Goal: Task Accomplishment & Management: Use online tool/utility

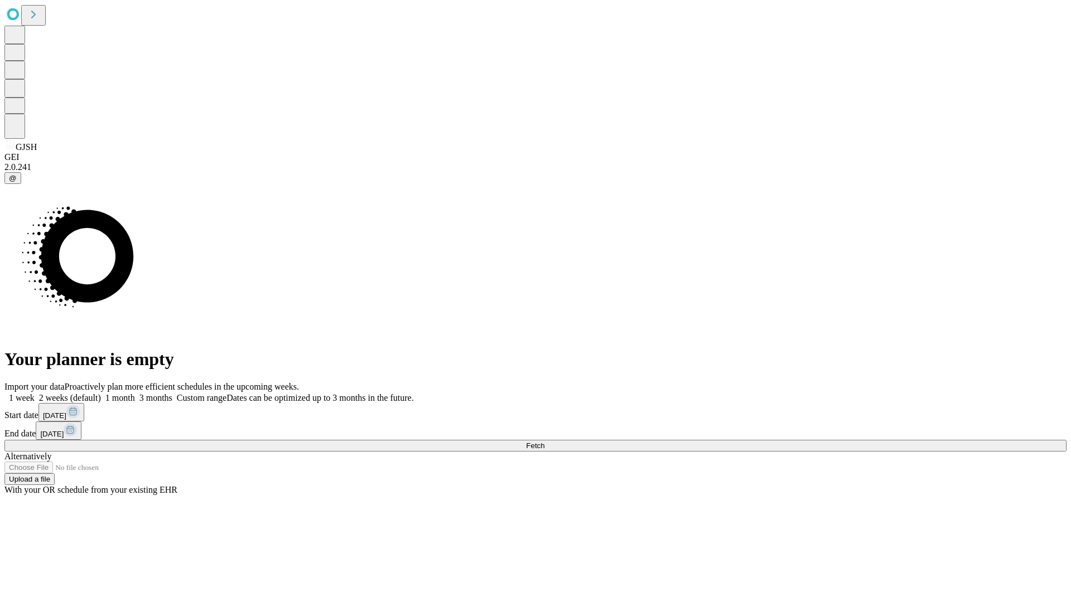
click at [35, 393] on label "1 week" at bounding box center [19, 397] width 30 height 9
click at [544, 442] on span "Fetch" at bounding box center [535, 446] width 18 height 8
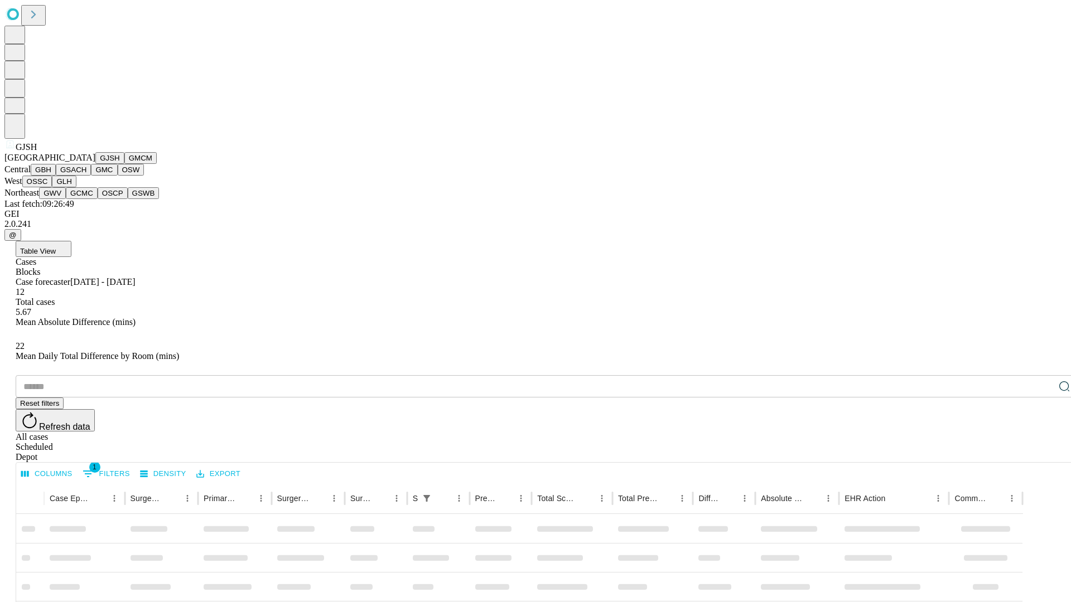
click at [124, 164] on button "GMCM" at bounding box center [140, 158] width 32 height 12
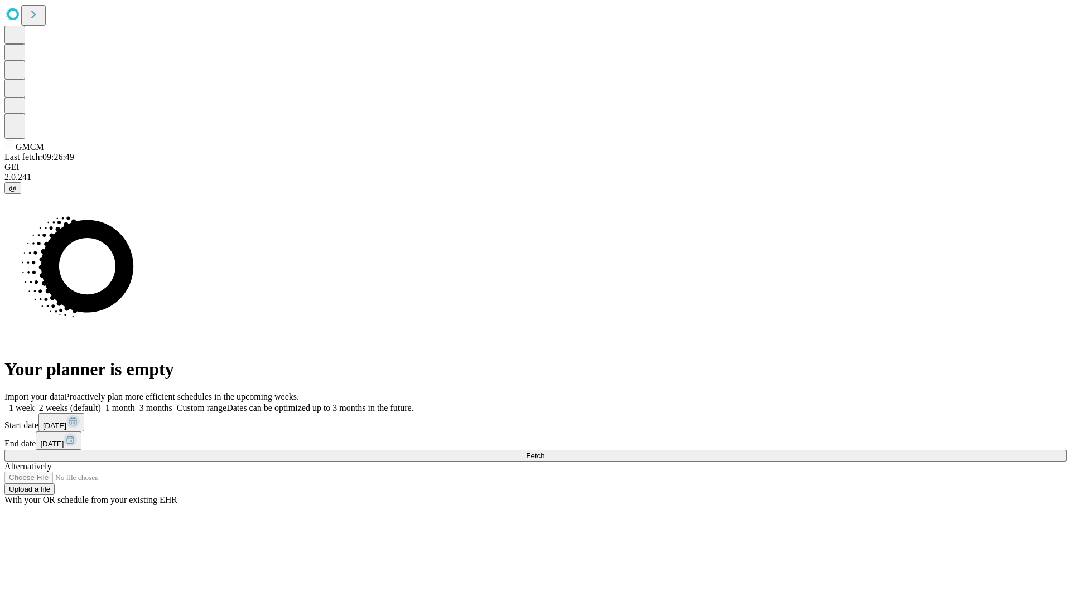
click at [35, 403] on label "1 week" at bounding box center [19, 407] width 30 height 9
click at [544, 452] on span "Fetch" at bounding box center [535, 456] width 18 height 8
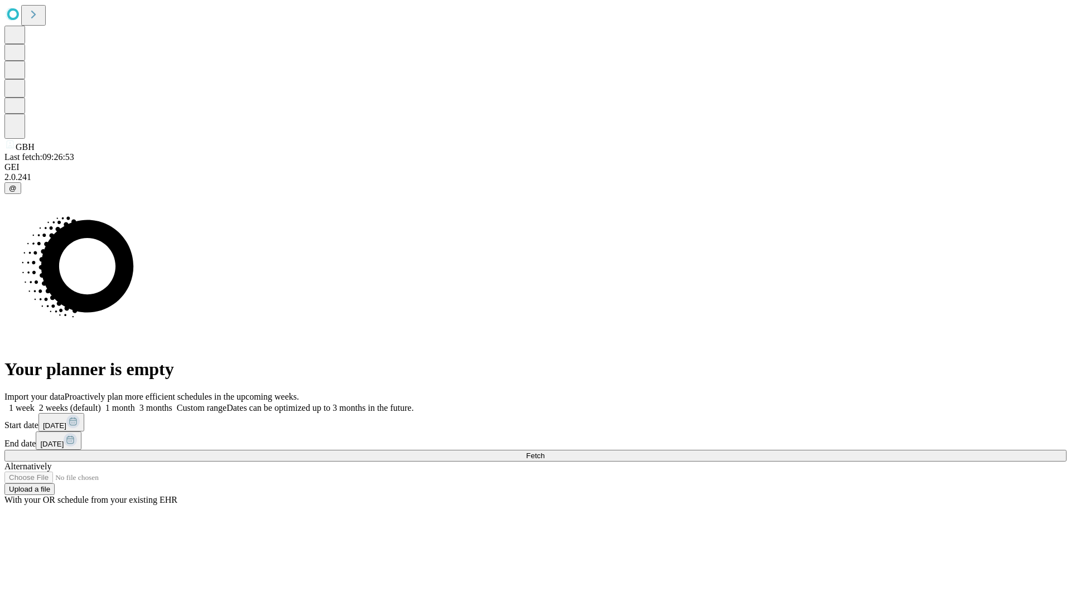
click at [35, 403] on label "1 week" at bounding box center [19, 407] width 30 height 9
click at [544, 452] on span "Fetch" at bounding box center [535, 456] width 18 height 8
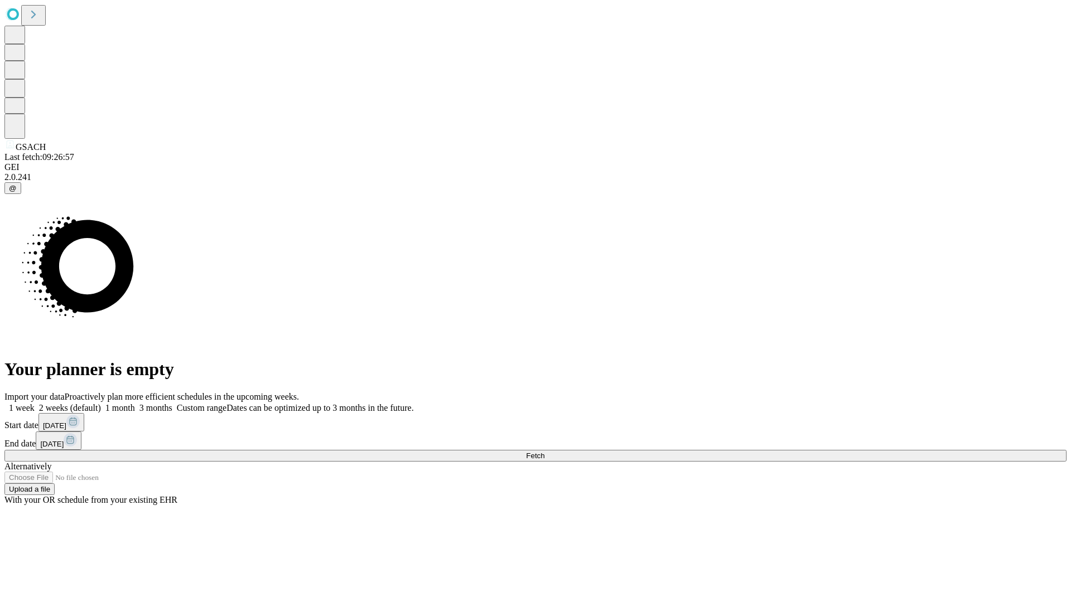
click at [35, 403] on label "1 week" at bounding box center [19, 407] width 30 height 9
click at [544, 452] on span "Fetch" at bounding box center [535, 456] width 18 height 8
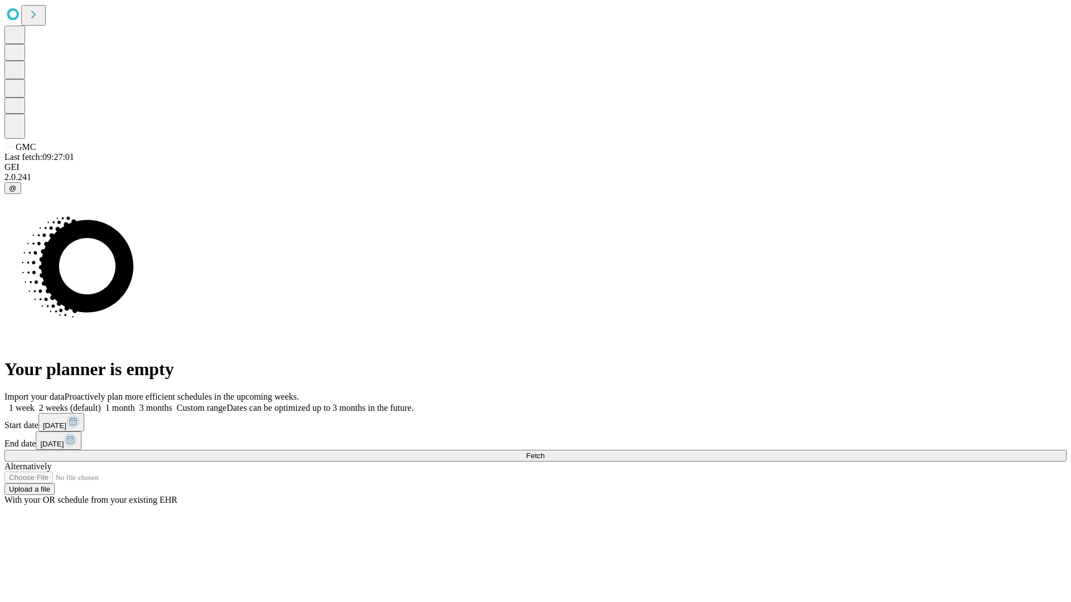
click at [35, 403] on label "1 week" at bounding box center [19, 407] width 30 height 9
click at [544, 452] on span "Fetch" at bounding box center [535, 456] width 18 height 8
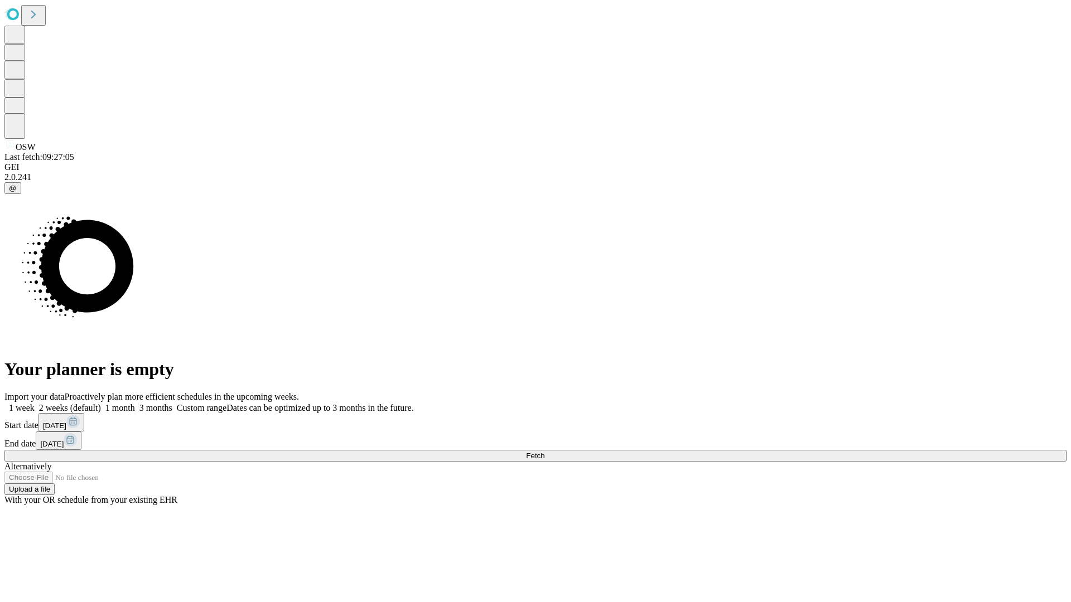
click at [35, 403] on label "1 week" at bounding box center [19, 407] width 30 height 9
click at [544, 452] on span "Fetch" at bounding box center [535, 456] width 18 height 8
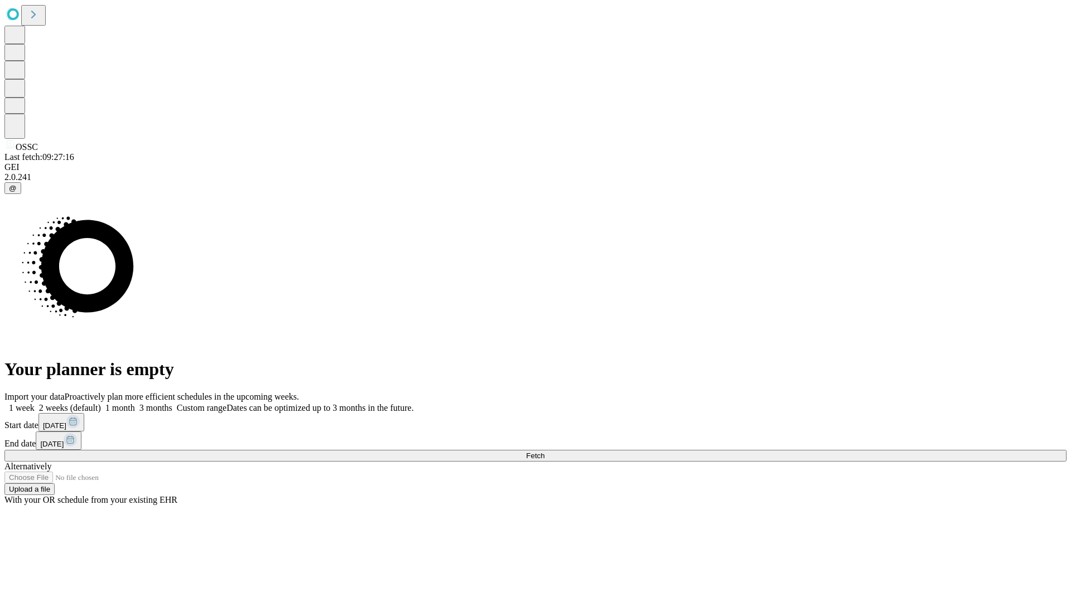
click at [35, 403] on label "1 week" at bounding box center [19, 407] width 30 height 9
click at [544, 452] on span "Fetch" at bounding box center [535, 456] width 18 height 8
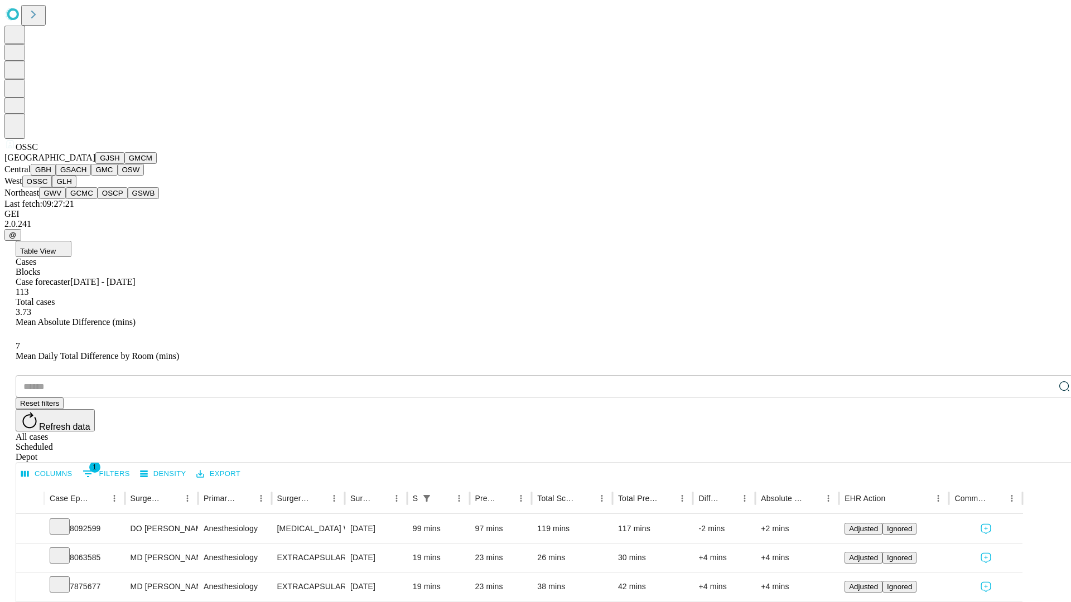
click at [76, 187] on button "GLH" at bounding box center [64, 182] width 24 height 12
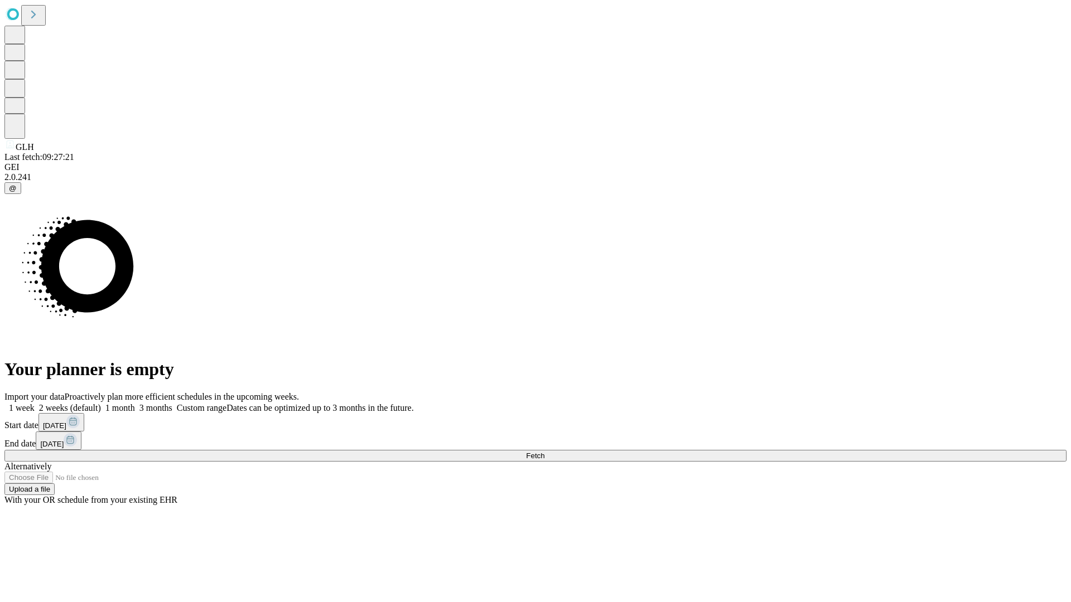
click at [35, 403] on label "1 week" at bounding box center [19, 407] width 30 height 9
click at [544, 452] on span "Fetch" at bounding box center [535, 456] width 18 height 8
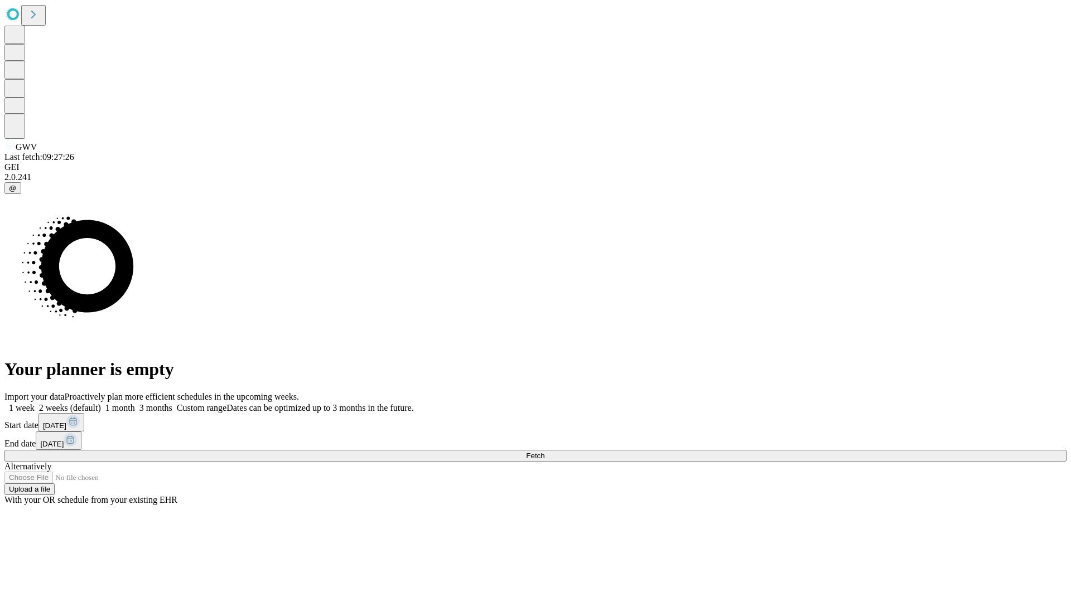
click at [35, 403] on label "1 week" at bounding box center [19, 407] width 30 height 9
click at [544, 452] on span "Fetch" at bounding box center [535, 456] width 18 height 8
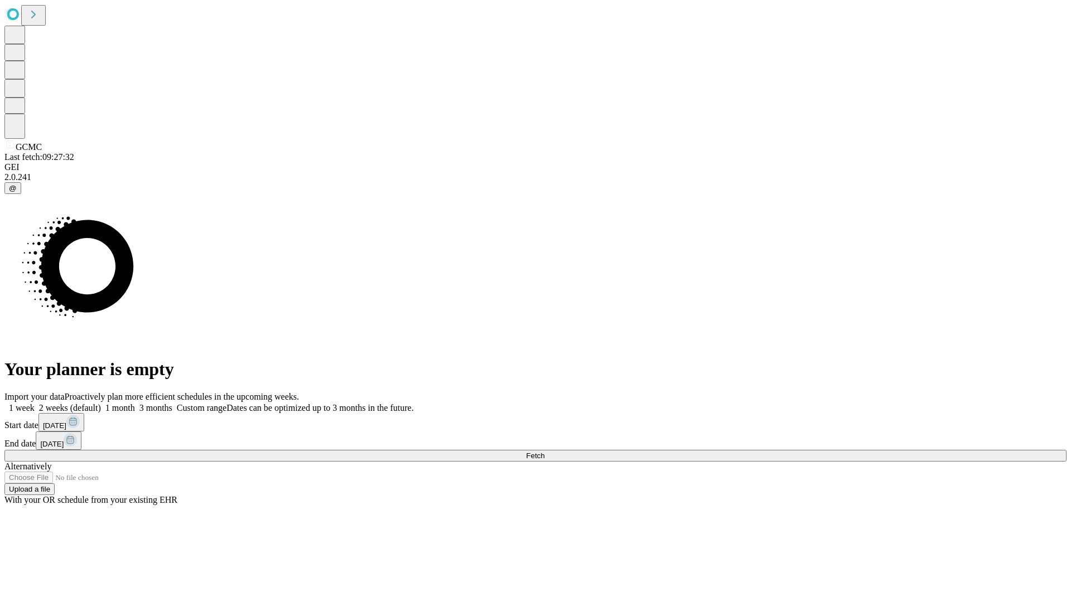
click at [35, 403] on label "1 week" at bounding box center [19, 407] width 30 height 9
click at [544, 452] on span "Fetch" at bounding box center [535, 456] width 18 height 8
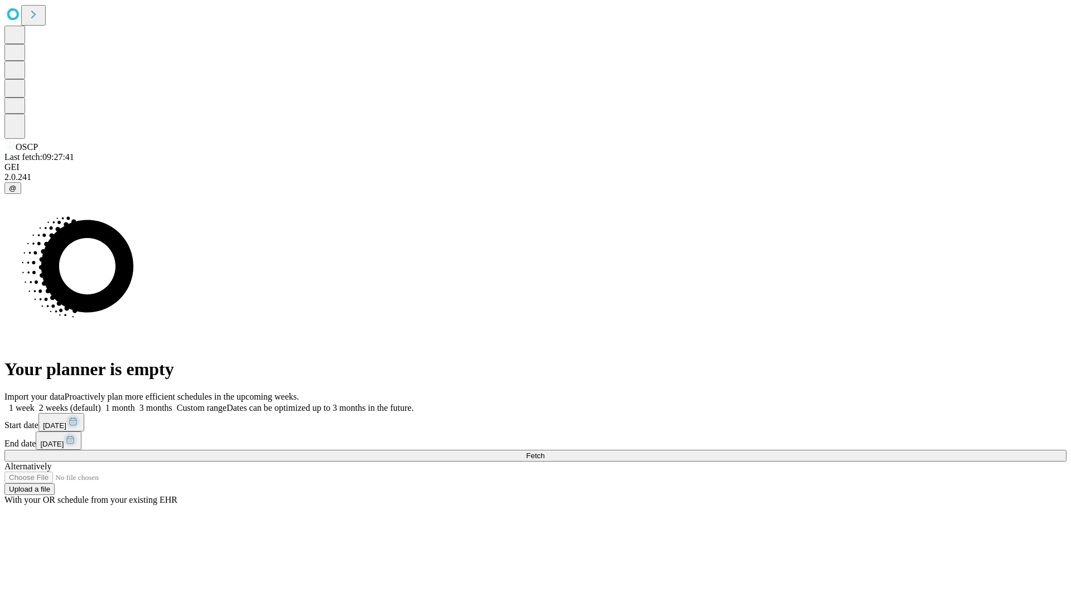
click at [35, 403] on label "1 week" at bounding box center [19, 407] width 30 height 9
click at [544, 452] on span "Fetch" at bounding box center [535, 456] width 18 height 8
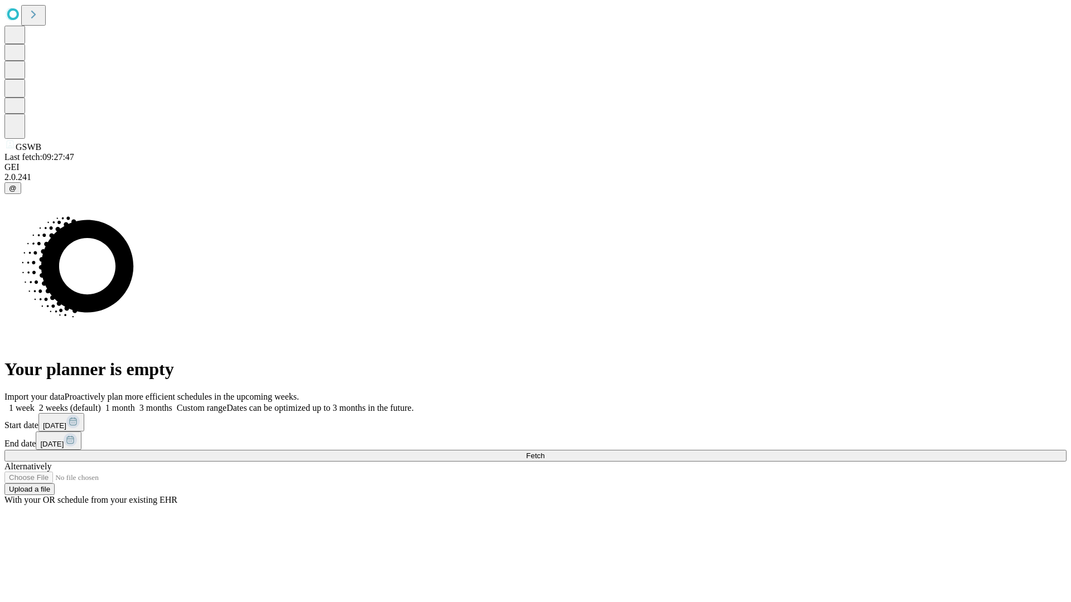
click at [35, 403] on label "1 week" at bounding box center [19, 407] width 30 height 9
click at [544, 452] on span "Fetch" at bounding box center [535, 456] width 18 height 8
